Goal: Transaction & Acquisition: Purchase product/service

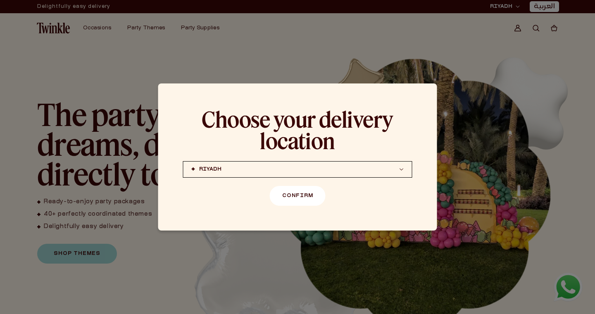
click at [291, 189] on button "Confirm" at bounding box center [298, 196] width 56 height 20
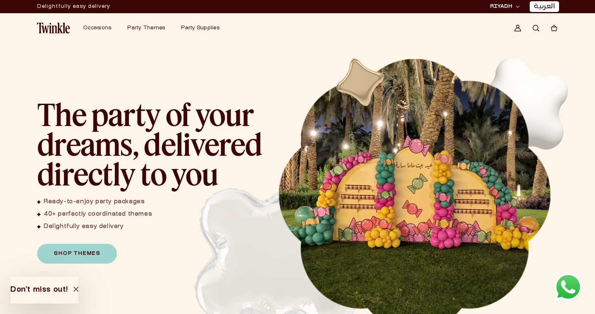
scroll to position [21, 0]
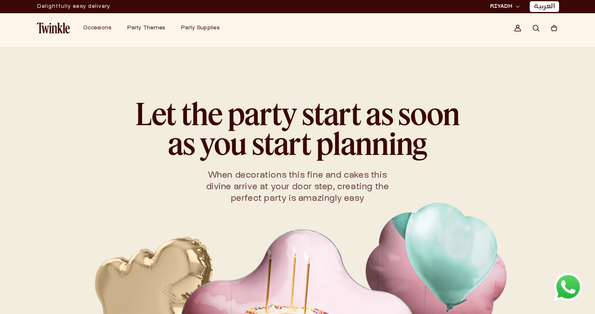
scroll to position [100, 0]
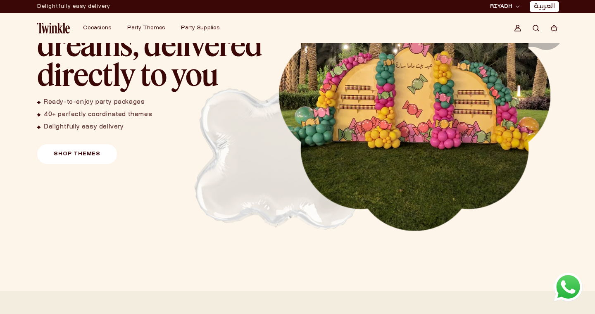
click at [97, 151] on link "Shop Themes" at bounding box center [77, 154] width 80 height 20
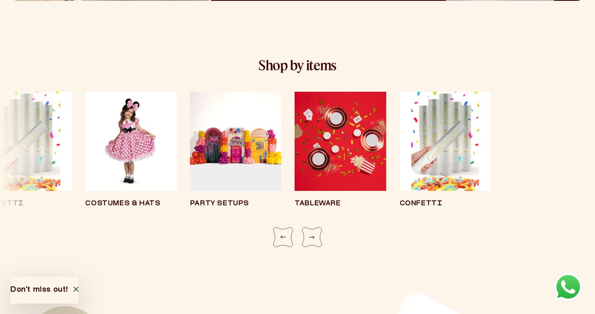
scroll to position [1474, 0]
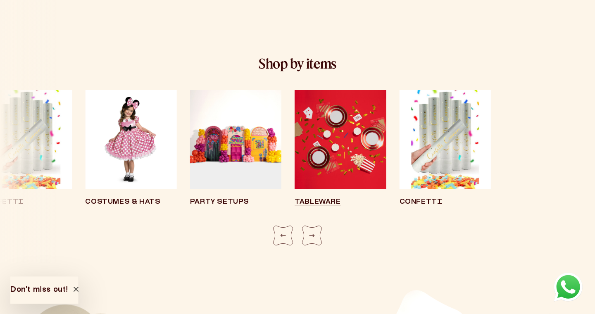
click at [341, 140] on img "2 / 8" at bounding box center [340, 139] width 91 height 99
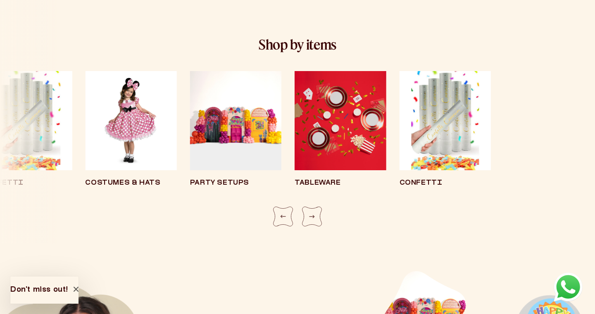
click at [281, 205] on div "Party Setups" at bounding box center [235, 139] width 91 height 136
click at [284, 223] on div "Previous slide" at bounding box center [283, 217] width 20 height 20
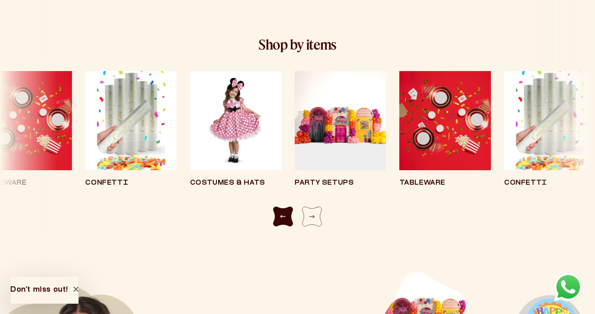
click at [284, 221] on div "Previous slide" at bounding box center [283, 217] width 20 height 20
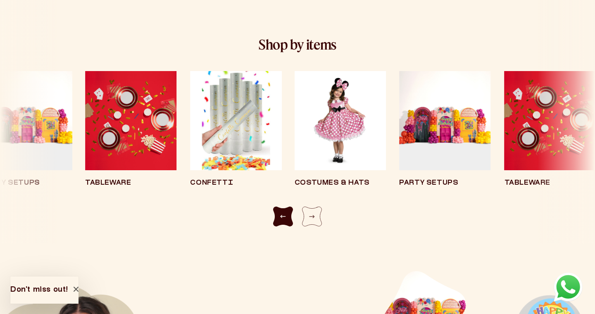
click at [284, 221] on div "Previous slide" at bounding box center [283, 217] width 20 height 20
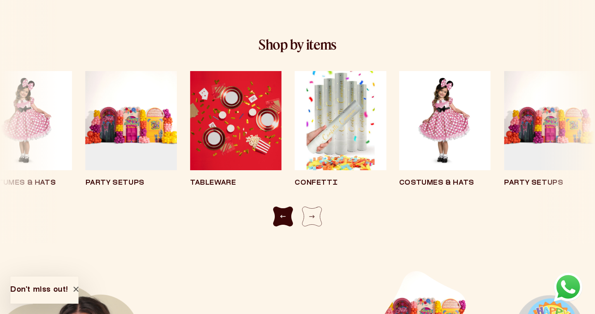
click at [284, 221] on div "Previous slide" at bounding box center [283, 217] width 20 height 20
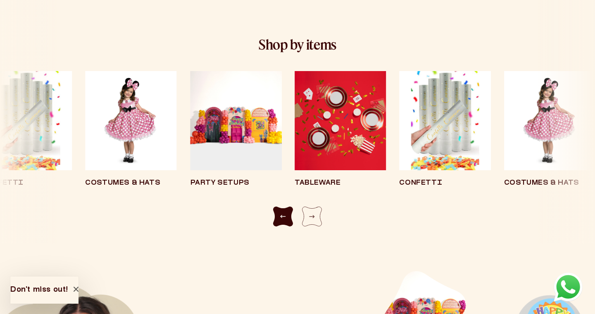
click at [284, 221] on div "Previous slide" at bounding box center [283, 217] width 20 height 20
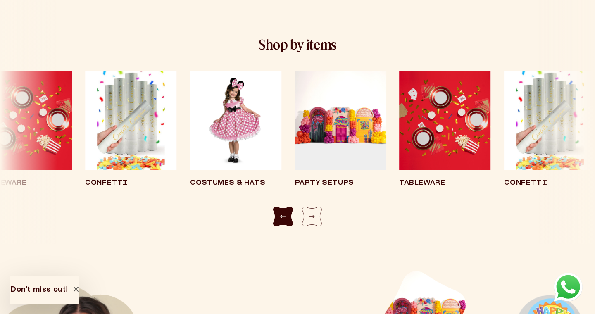
click at [284, 221] on div "Previous slide" at bounding box center [283, 217] width 20 height 20
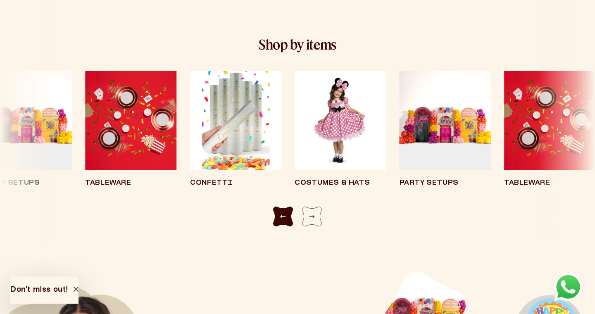
click at [284, 221] on div "Previous slide" at bounding box center [283, 217] width 20 height 20
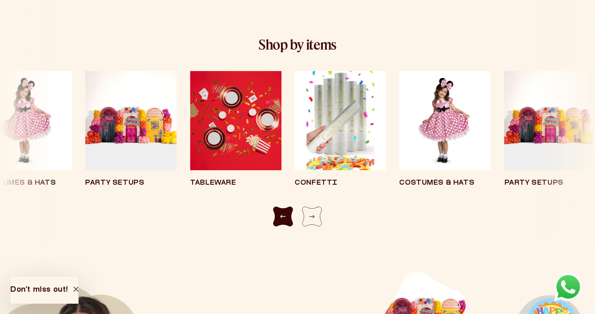
click at [284, 221] on div "Previous slide" at bounding box center [283, 217] width 20 height 20
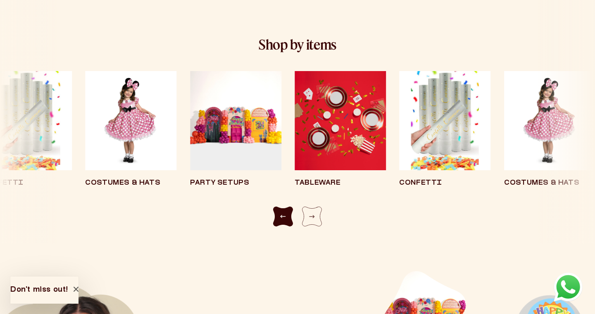
click at [284, 221] on div "Previous slide" at bounding box center [283, 217] width 20 height 20
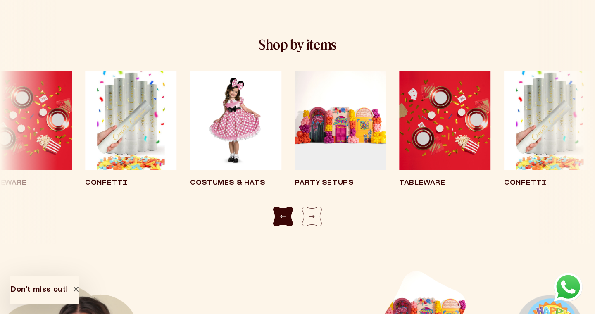
click at [284, 221] on div "Previous slide" at bounding box center [283, 217] width 20 height 20
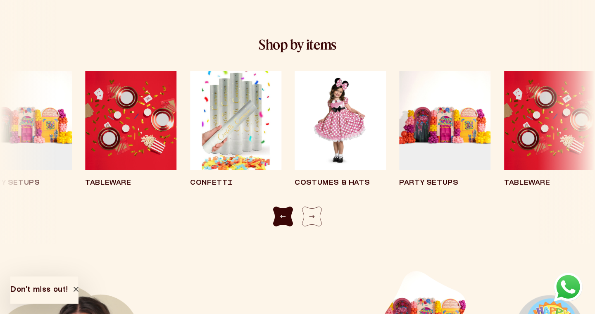
click at [284, 221] on div "Previous slide" at bounding box center [283, 217] width 20 height 20
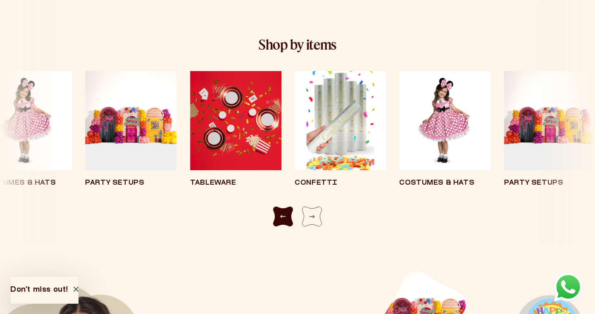
click at [284, 221] on div "Previous slide" at bounding box center [283, 217] width 20 height 20
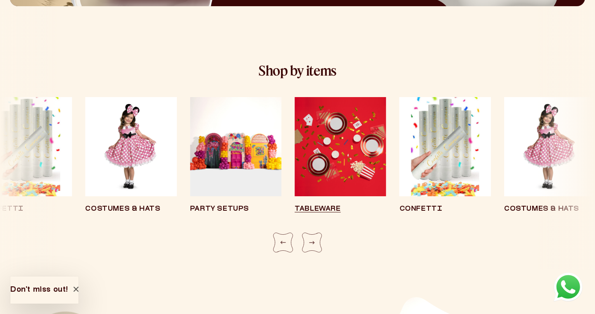
scroll to position [1465, 0]
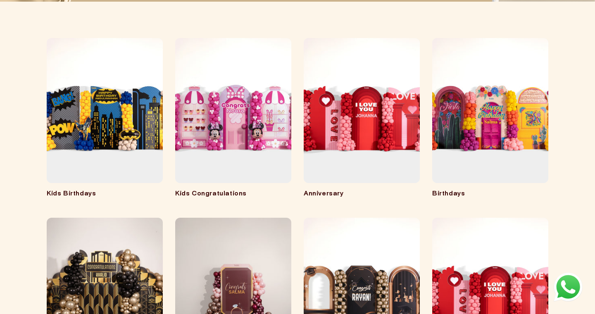
scroll to position [131, 0]
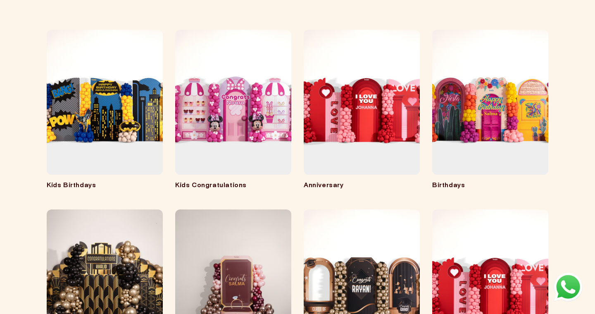
click at [224, 182] on link "Kids Congratulations" at bounding box center [233, 186] width 116 height 8
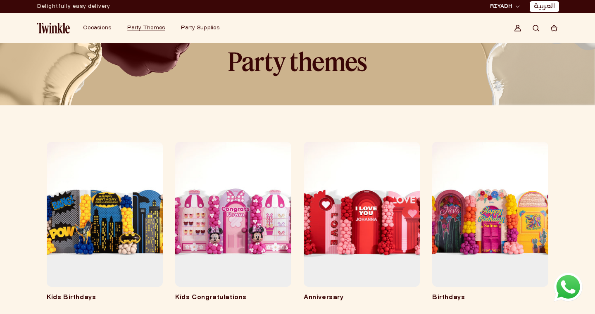
scroll to position [0, 0]
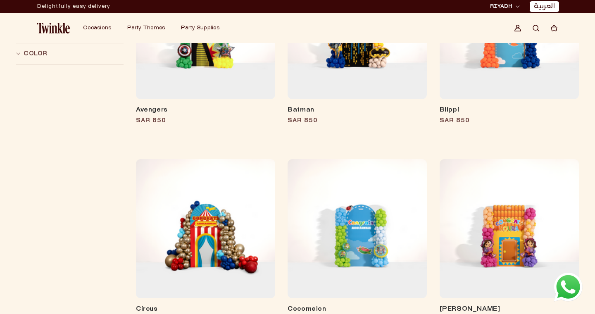
scroll to position [203, 0]
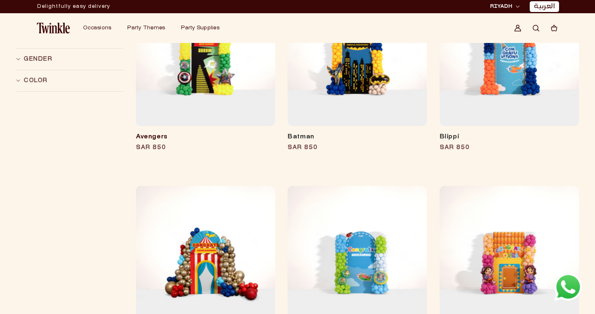
click at [220, 133] on link "Avengers" at bounding box center [205, 137] width 139 height 8
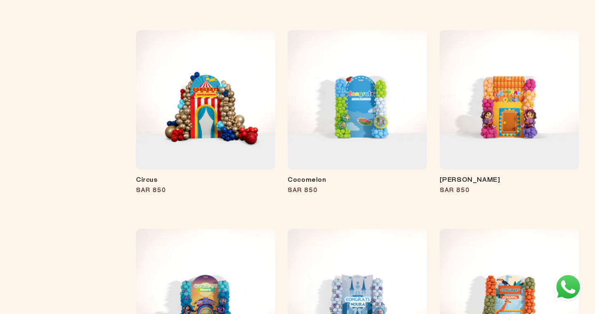
scroll to position [388, 0]
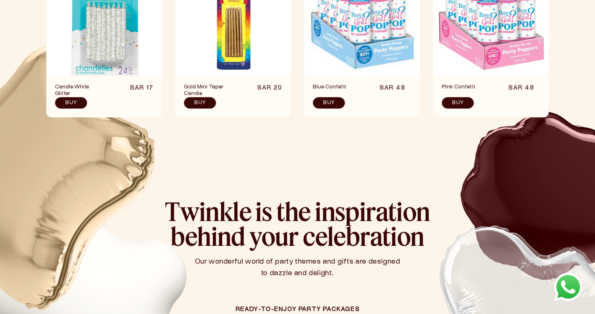
scroll to position [551, 0]
